Goal: Task Accomplishment & Management: Manage account settings

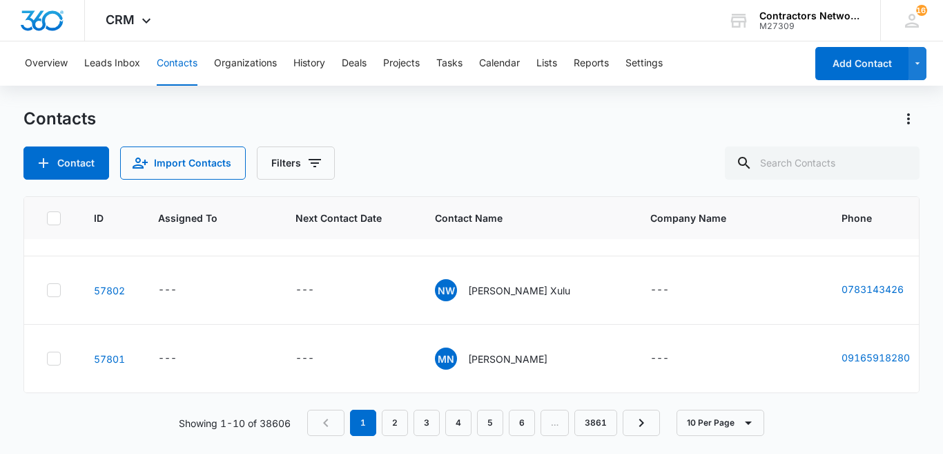
scroll to position [647, 0]
click at [912, 30] on icon at bounding box center [912, 20] width 21 height 21
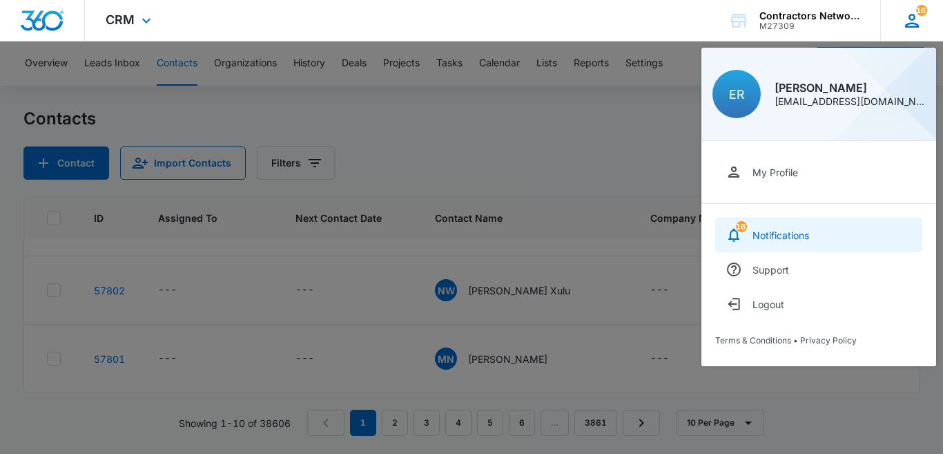
click at [791, 238] on div "Notifications" at bounding box center [781, 235] width 57 height 12
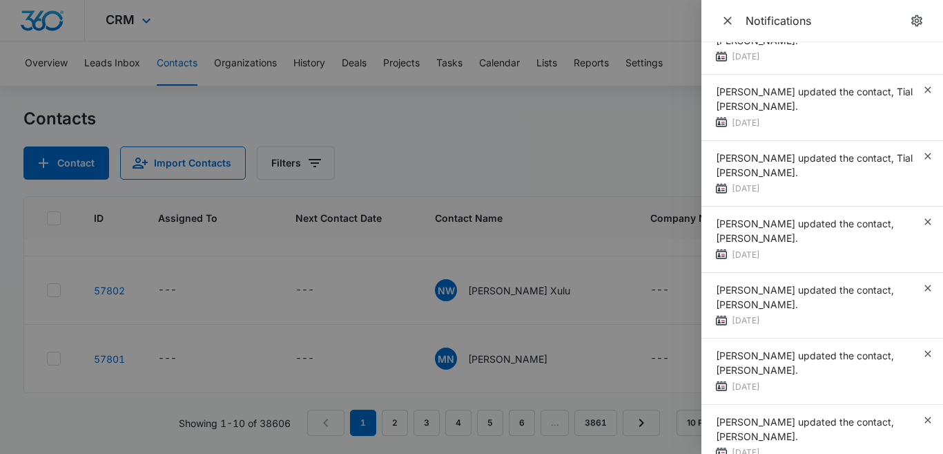
scroll to position [2140, 0]
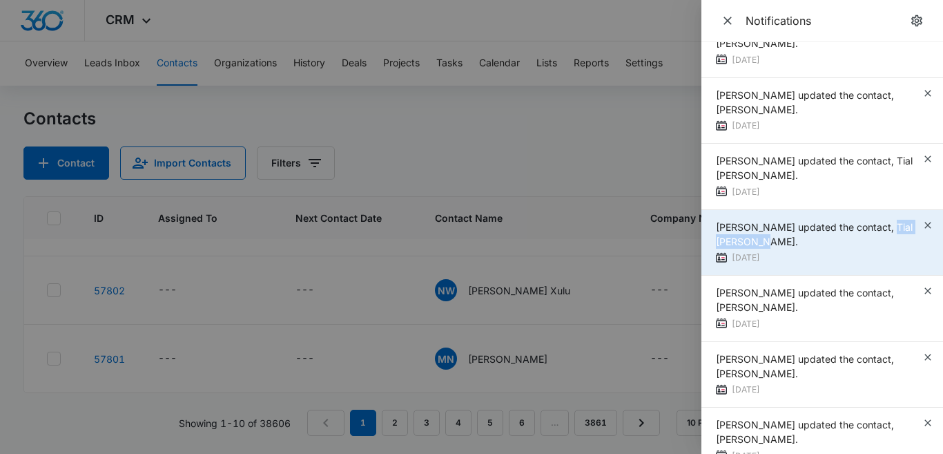
drag, startPoint x: 885, startPoint y: 226, endPoint x: 885, endPoint y: 242, distance: 15.2
click at [885, 242] on div "[PERSON_NAME] updated the contact, Tial [PERSON_NAME]." at bounding box center [819, 234] width 206 height 29
copy span "Tial [PERSON_NAME]."
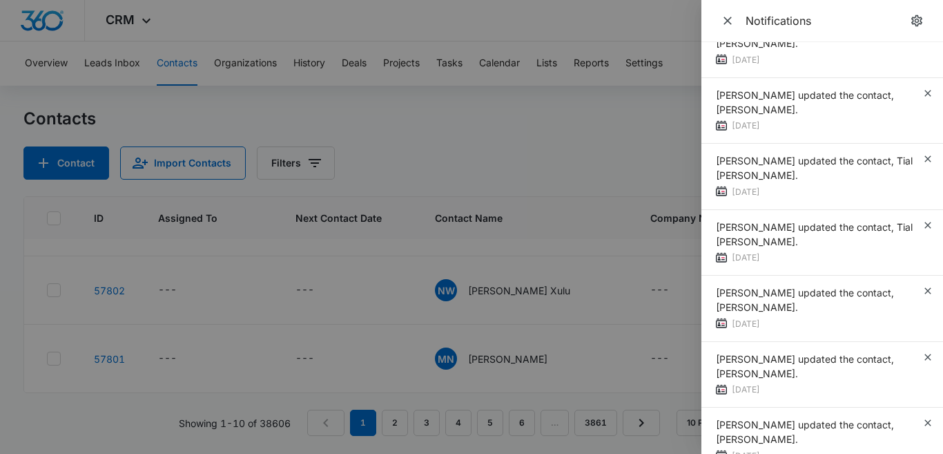
click at [547, 120] on div at bounding box center [471, 227] width 943 height 454
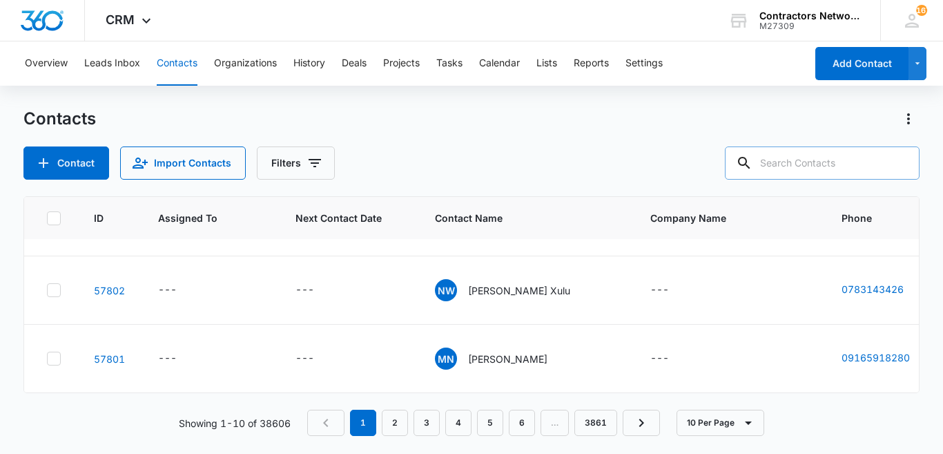
paste input "Tial [PERSON_NAME]."
type input "Tial [PERSON_NAME]"
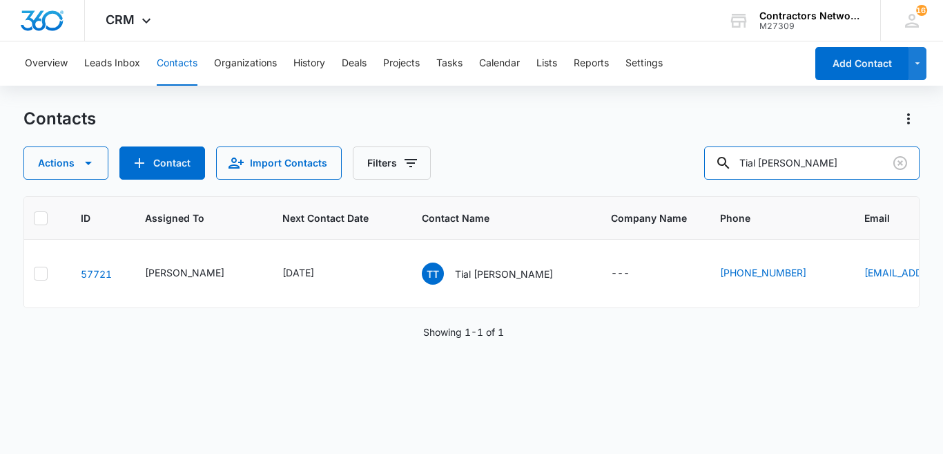
scroll to position [0, 0]
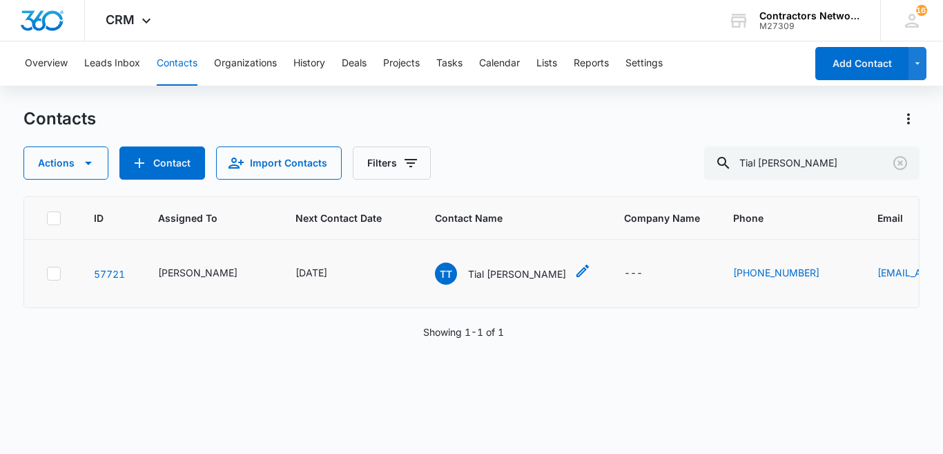
click at [470, 271] on p "Tial [PERSON_NAME]" at bounding box center [517, 274] width 98 height 14
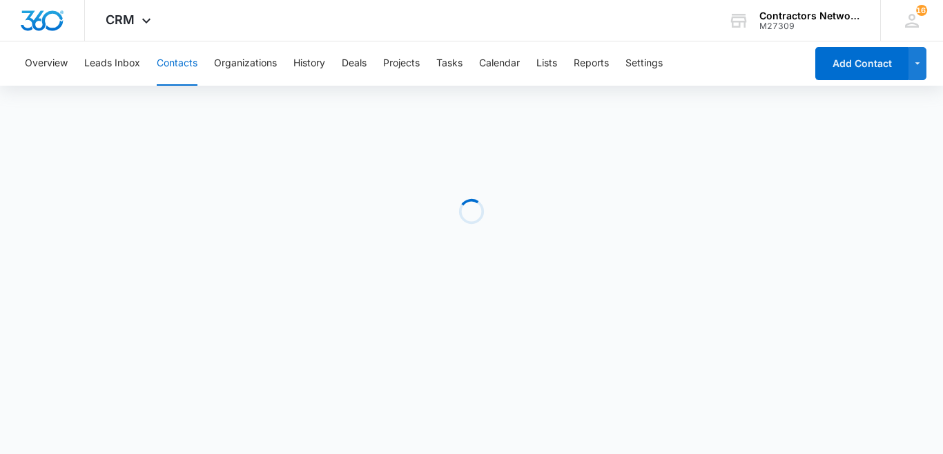
click at [470, 271] on div "Loading" at bounding box center [471, 211] width 896 height 207
click at [741, 299] on div "Loading" at bounding box center [471, 211] width 896 height 207
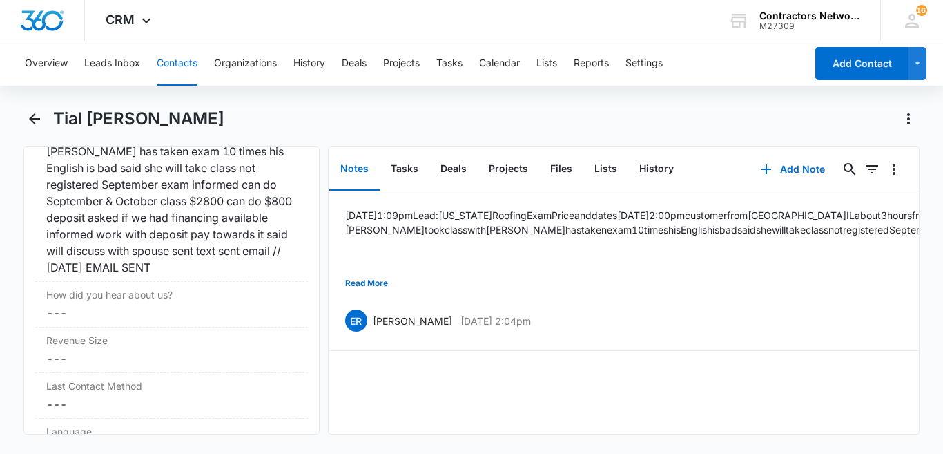
scroll to position [1818, 0]
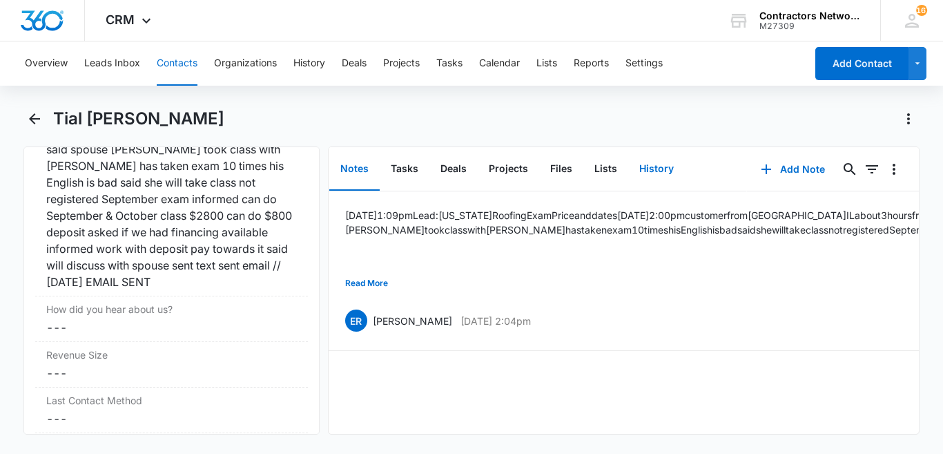
click at [646, 171] on button "History" at bounding box center [656, 169] width 57 height 43
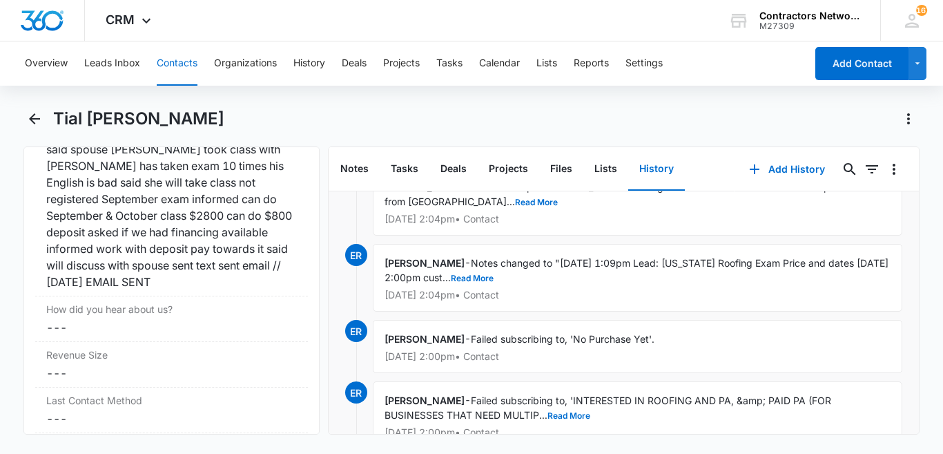
scroll to position [541, 0]
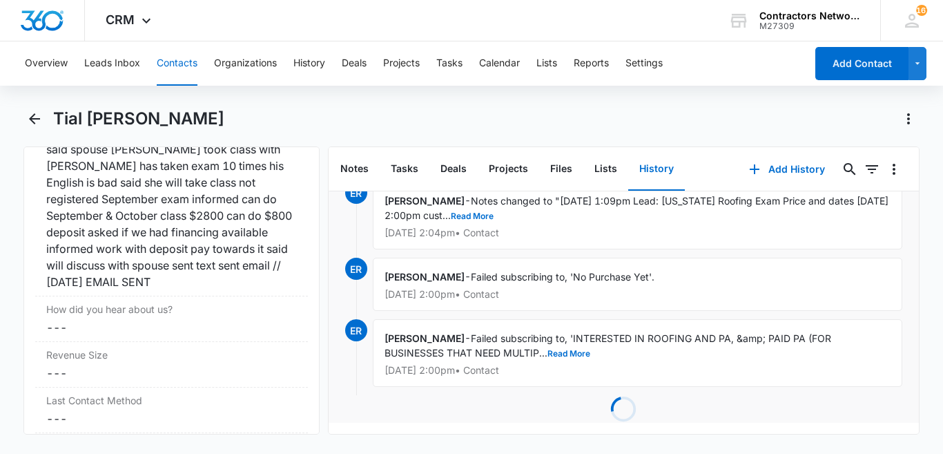
click at [178, 59] on button "Contacts" at bounding box center [177, 63] width 41 height 44
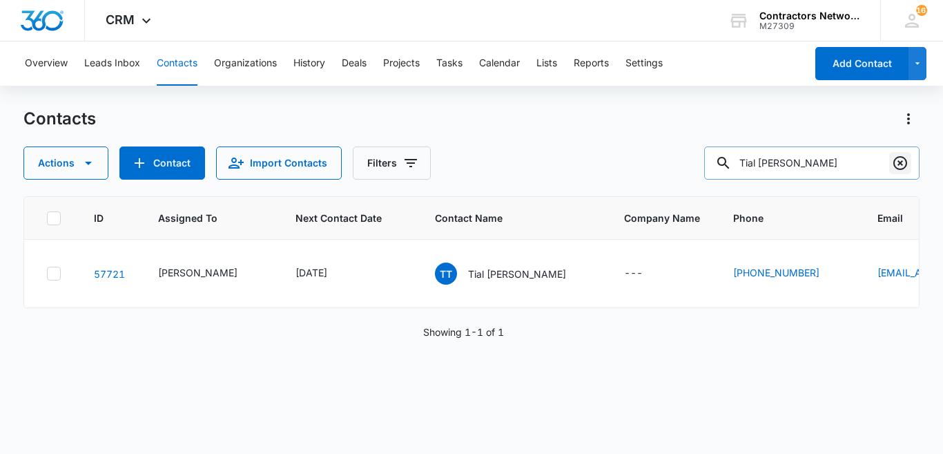
click at [907, 161] on icon "Clear" at bounding box center [900, 163] width 14 height 14
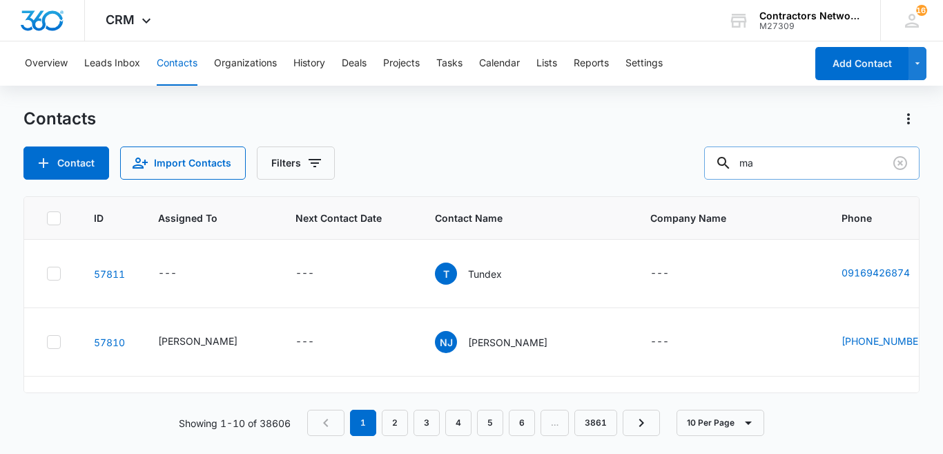
type input "m"
type input "[PERSON_NAME]"
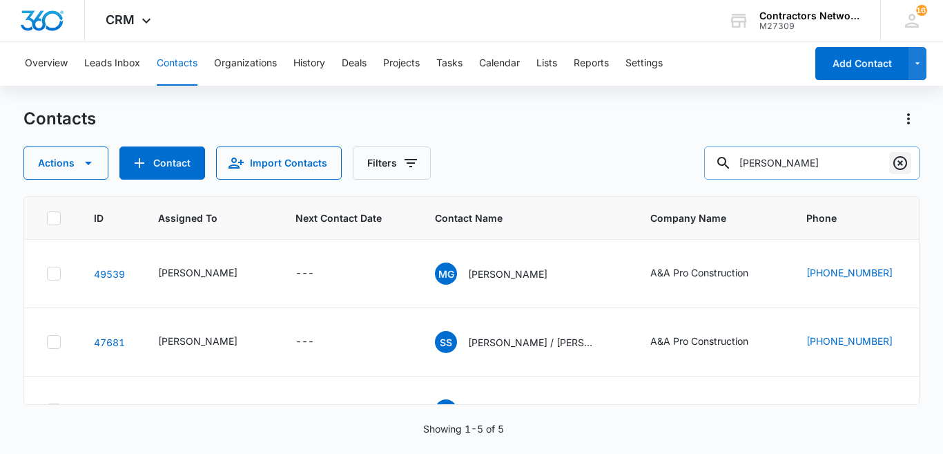
click at [901, 171] on button "Clear" at bounding box center [900, 163] width 22 height 22
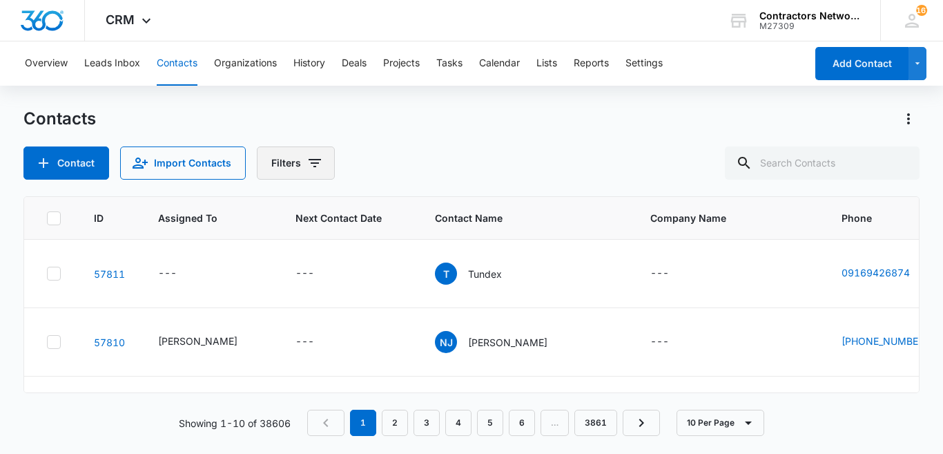
click at [313, 167] on icon "Filters" at bounding box center [315, 163] width 12 height 8
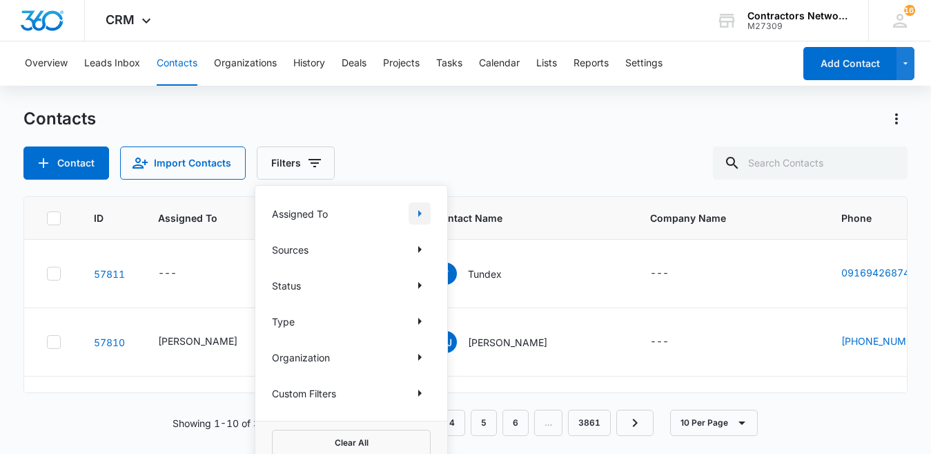
click at [418, 220] on icon "Show Assigned To filters" at bounding box center [419, 213] width 17 height 17
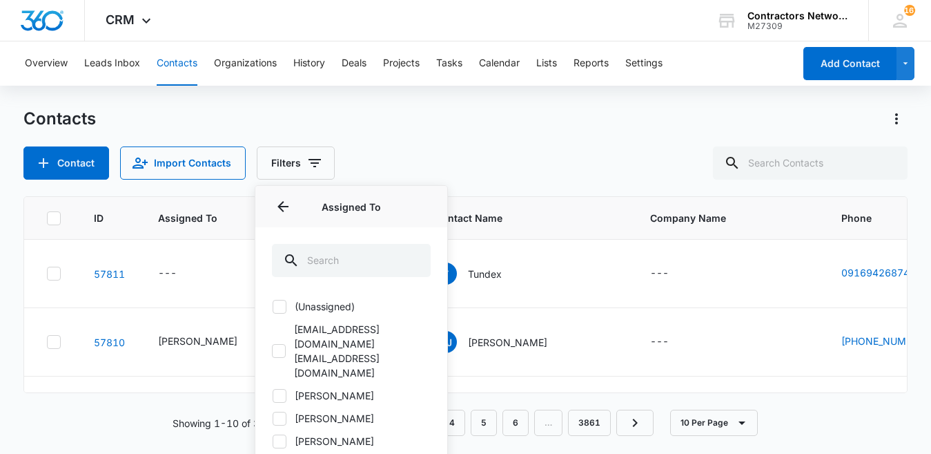
click at [278, 412] on icon at bounding box center [279, 418] width 12 height 12
click at [273, 418] on input "[PERSON_NAME]" at bounding box center [272, 418] width 1 height 1
checkbox input "true"
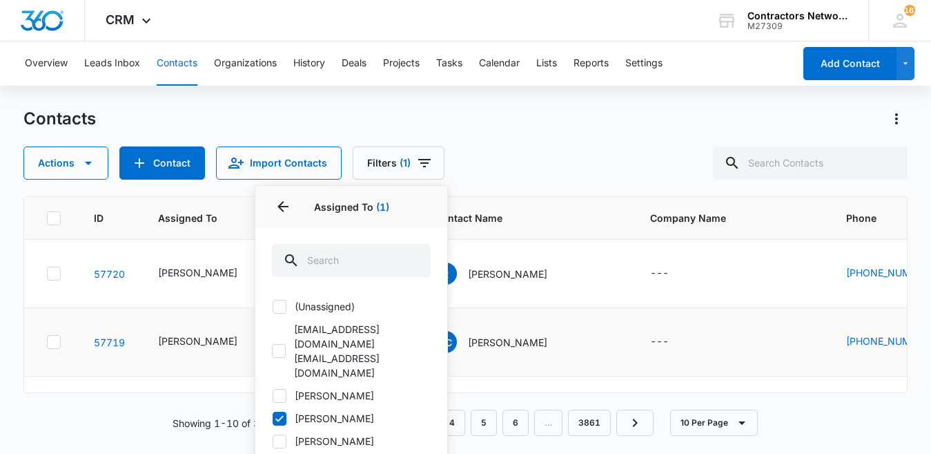
click at [718, 137] on div "Contacts Actions Contact Import Contacts Filters (1) Assigned To 1 Assigned To …" at bounding box center [465, 144] width 885 height 72
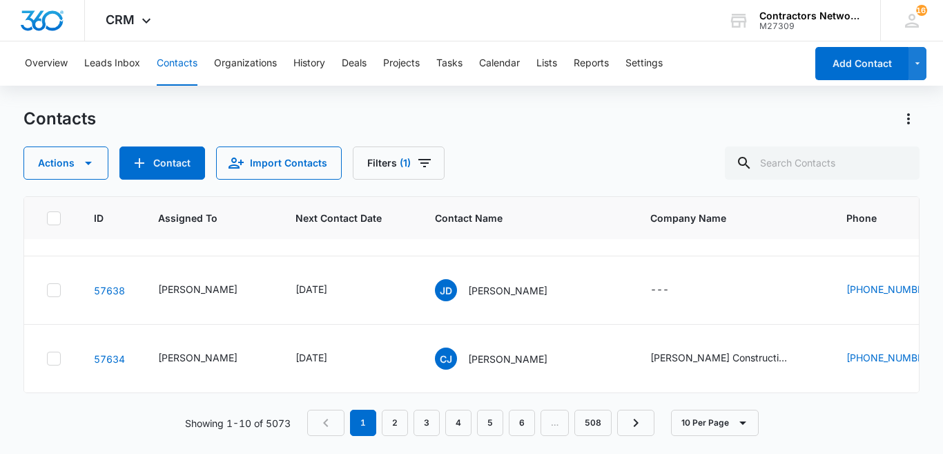
scroll to position [672, 0]
click at [420, 144] on div "Contacts Actions Contact Import Contacts Filters (1)" at bounding box center [471, 144] width 896 height 72
click at [409, 160] on span "(1)" at bounding box center [405, 163] width 11 height 10
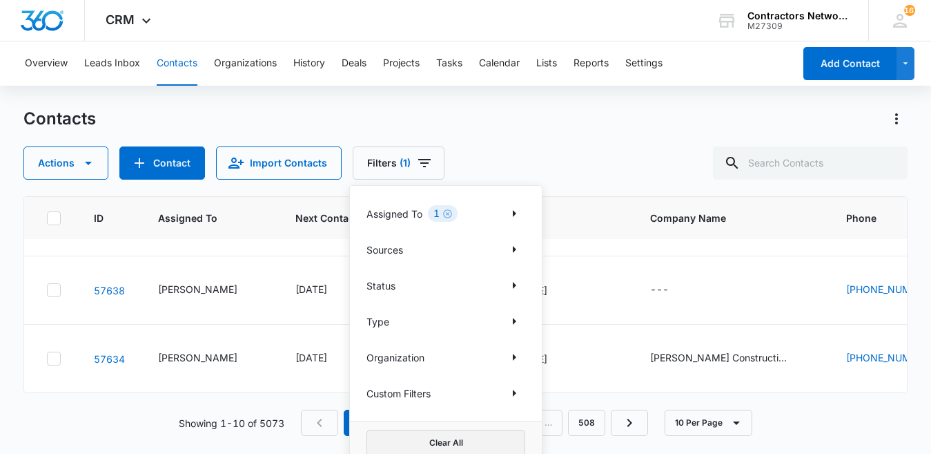
click at [469, 446] on button "Clear All" at bounding box center [446, 442] width 159 height 26
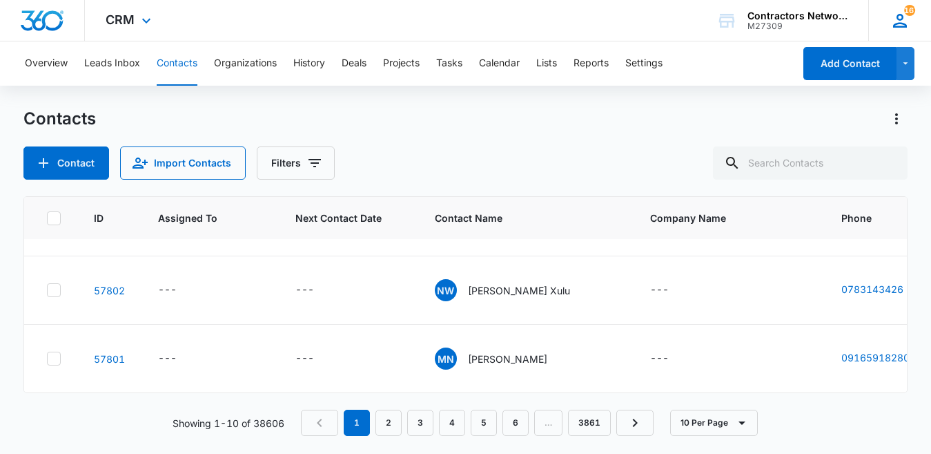
click at [905, 35] on div "167 ER [PERSON_NAME] [PERSON_NAME][EMAIL_ADDRESS][DOMAIN_NAME] My Profile 167 N…" at bounding box center [900, 20] width 63 height 41
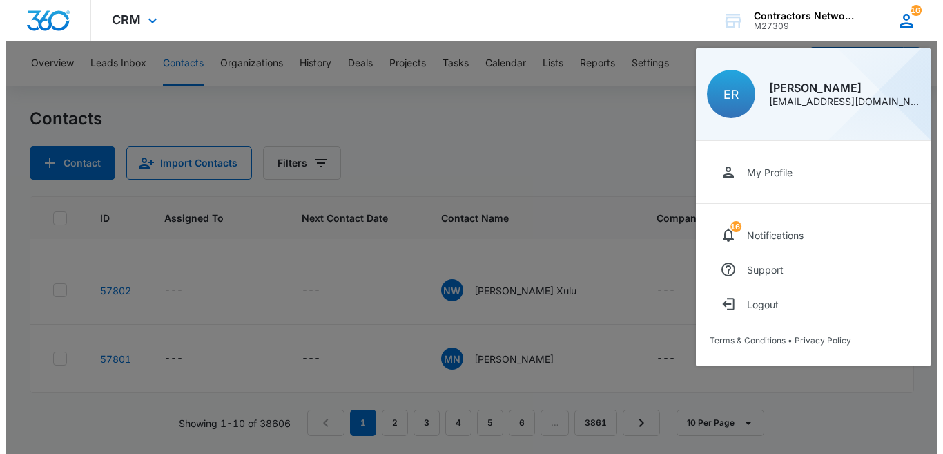
scroll to position [647, 0]
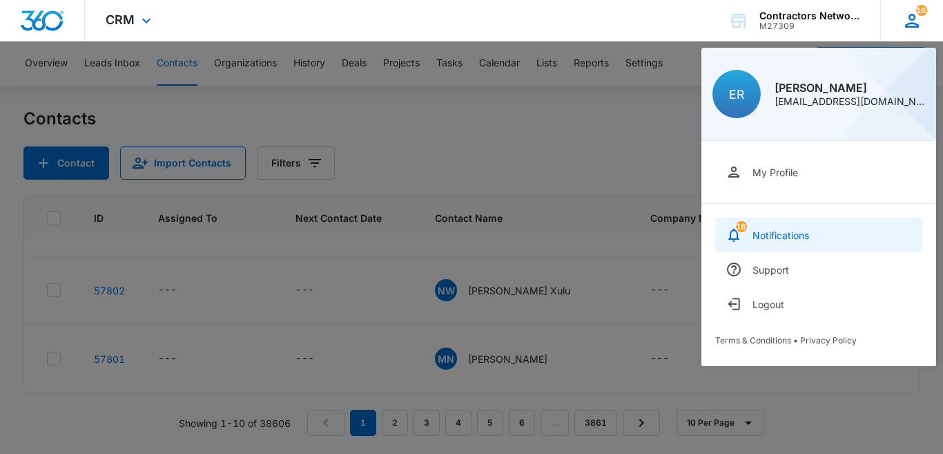
click at [760, 227] on link "167 Notifications" at bounding box center [818, 234] width 207 height 35
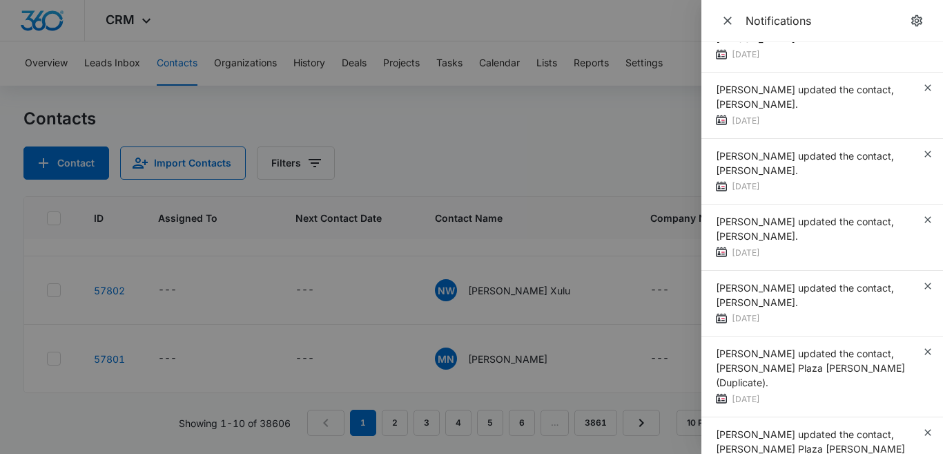
scroll to position [10658, 0]
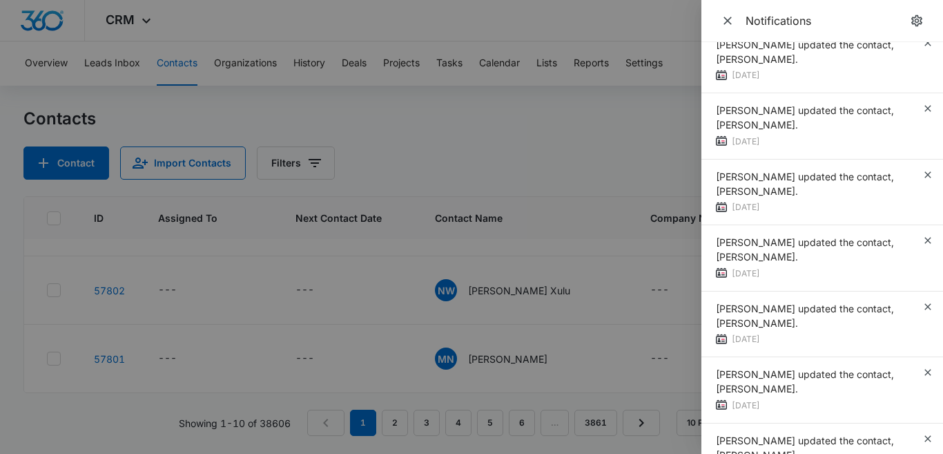
click at [544, 131] on div at bounding box center [471, 227] width 943 height 454
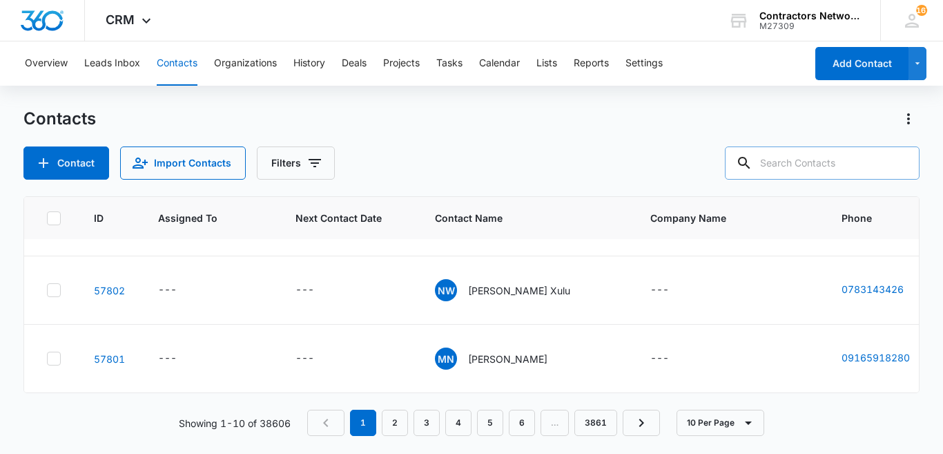
click at [779, 159] on input "text" at bounding box center [822, 162] width 195 height 33
type input "[PERSON_NAME]"
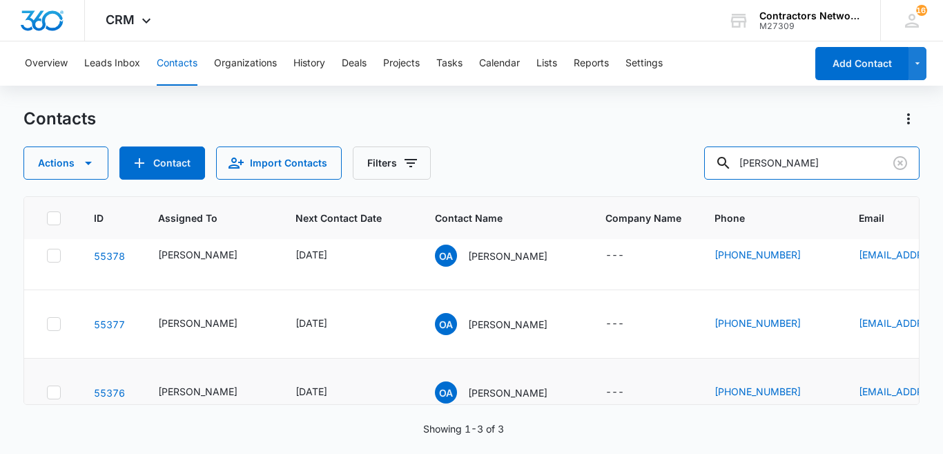
scroll to position [0, 0]
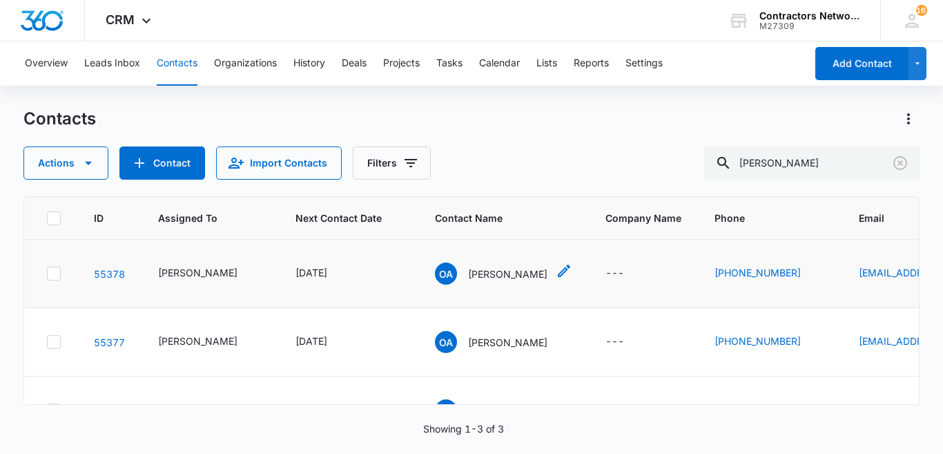
click at [472, 280] on p "[PERSON_NAME]" at bounding box center [507, 274] width 79 height 14
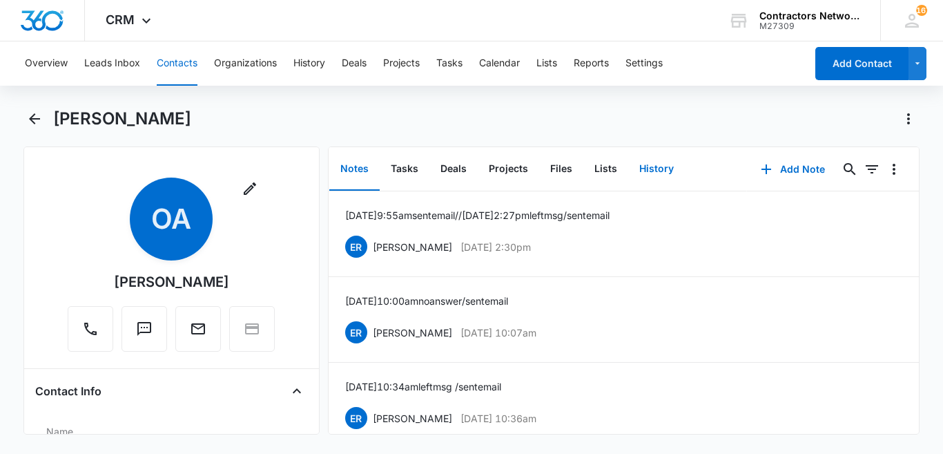
click at [643, 167] on button "History" at bounding box center [656, 169] width 57 height 43
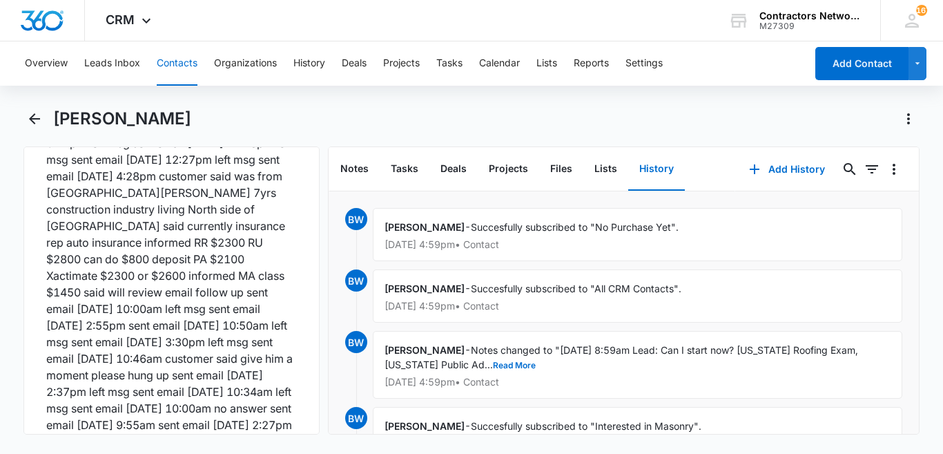
scroll to position [1800, 0]
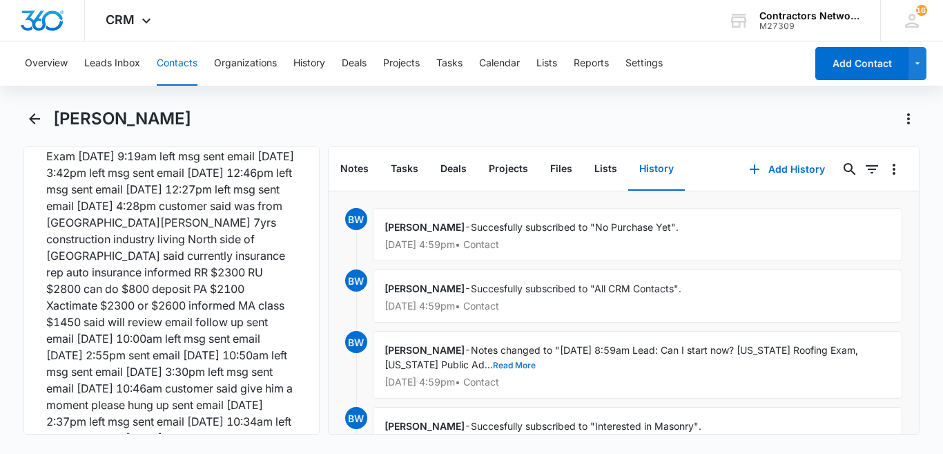
click at [493, 361] on button "Read More" at bounding box center [514, 365] width 43 height 8
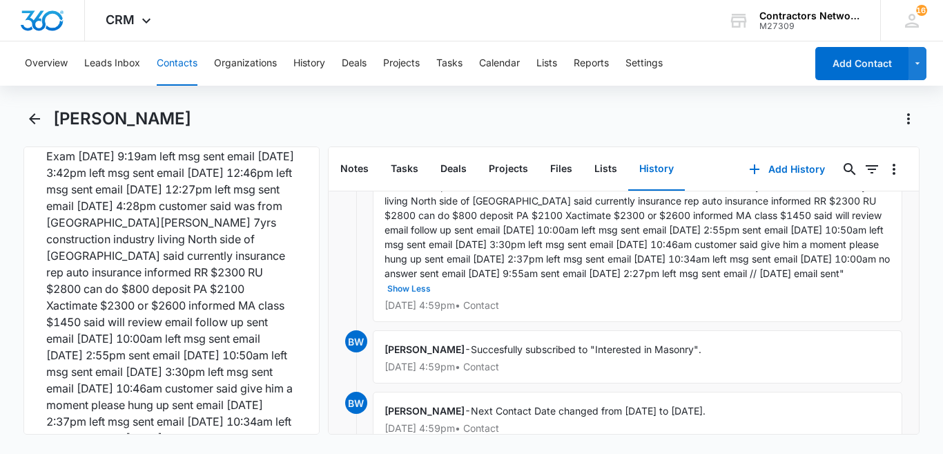
scroll to position [0, 0]
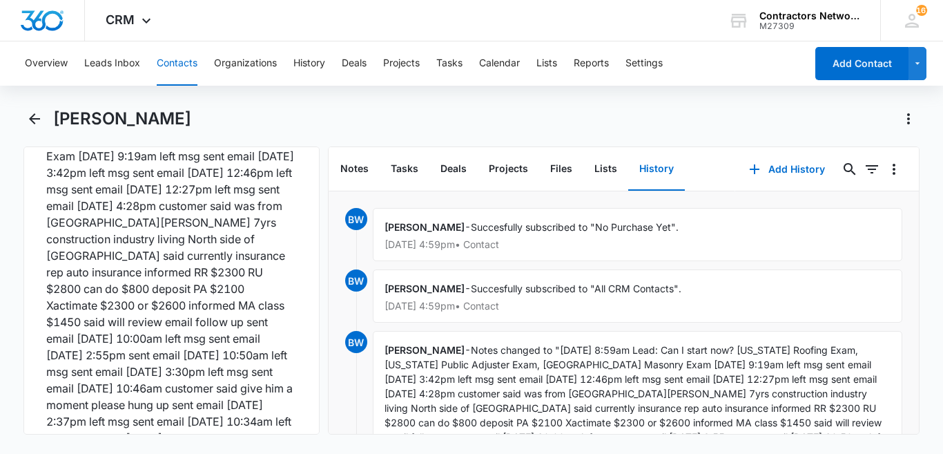
click at [157, 59] on button "Contacts" at bounding box center [177, 63] width 41 height 44
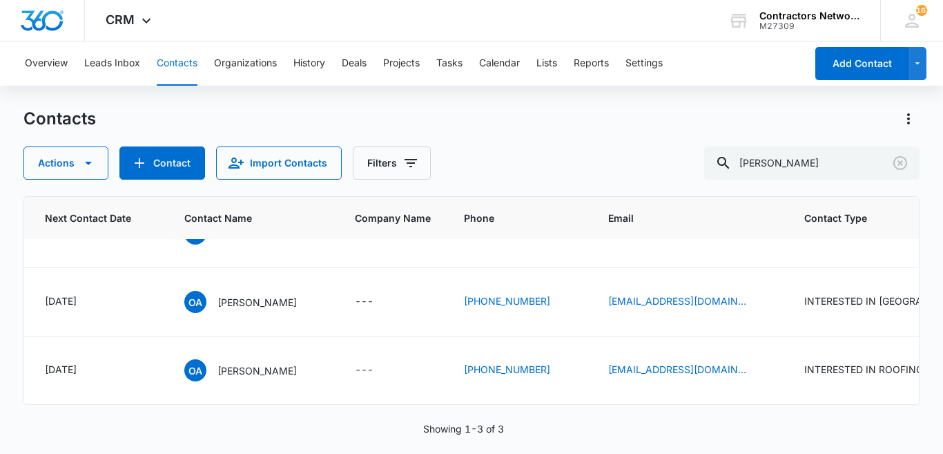
scroll to position [52, 178]
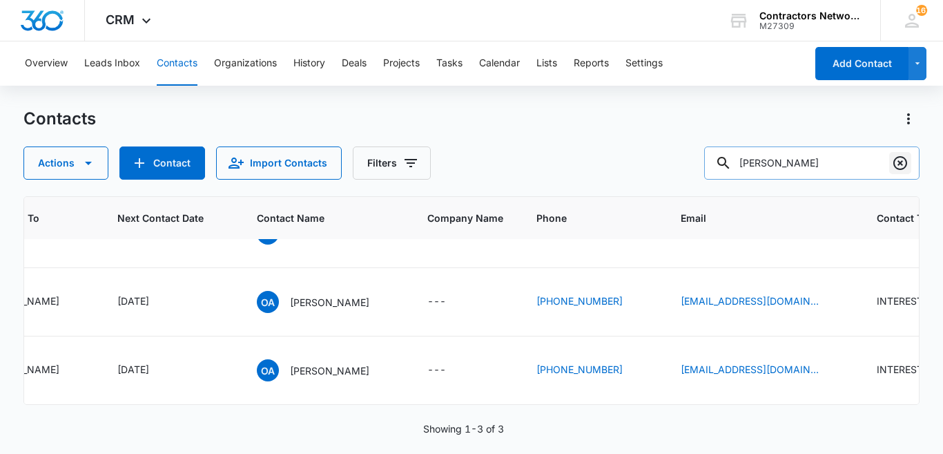
click at [892, 168] on icon "Clear" at bounding box center [900, 163] width 17 height 17
